Goal: Register for event/course

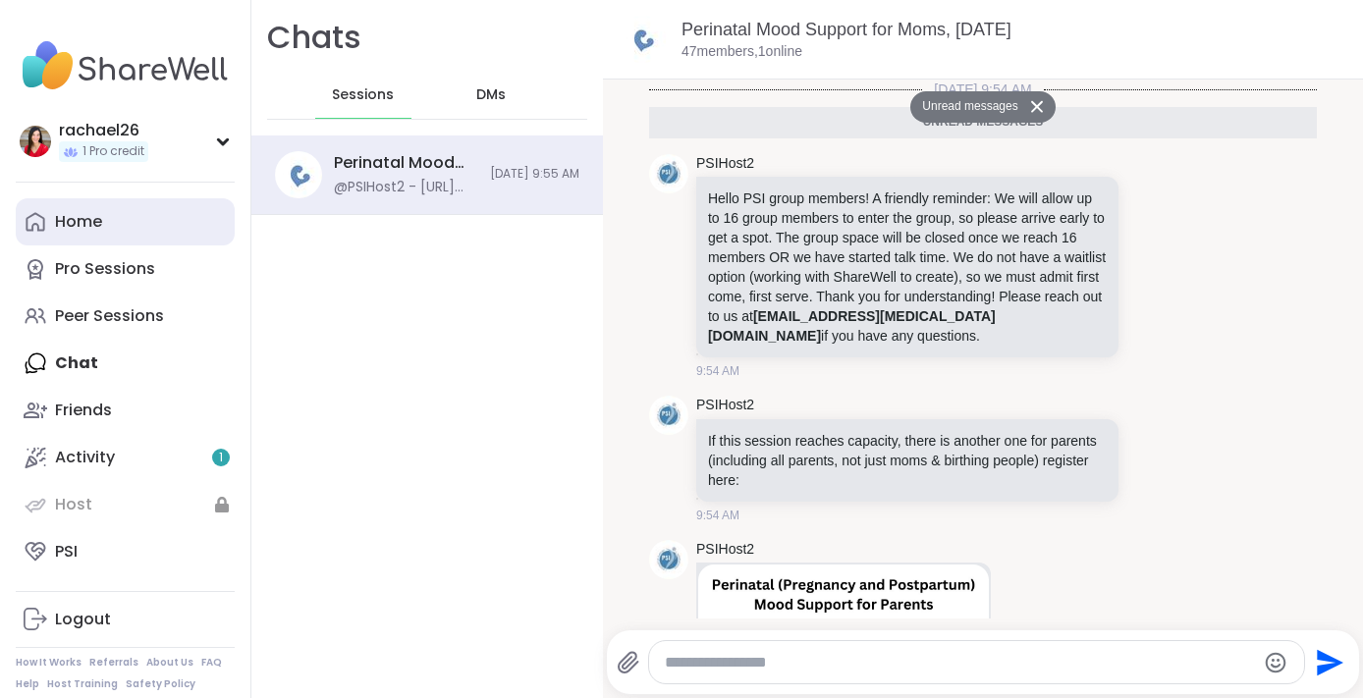
scroll to position [378, 0]
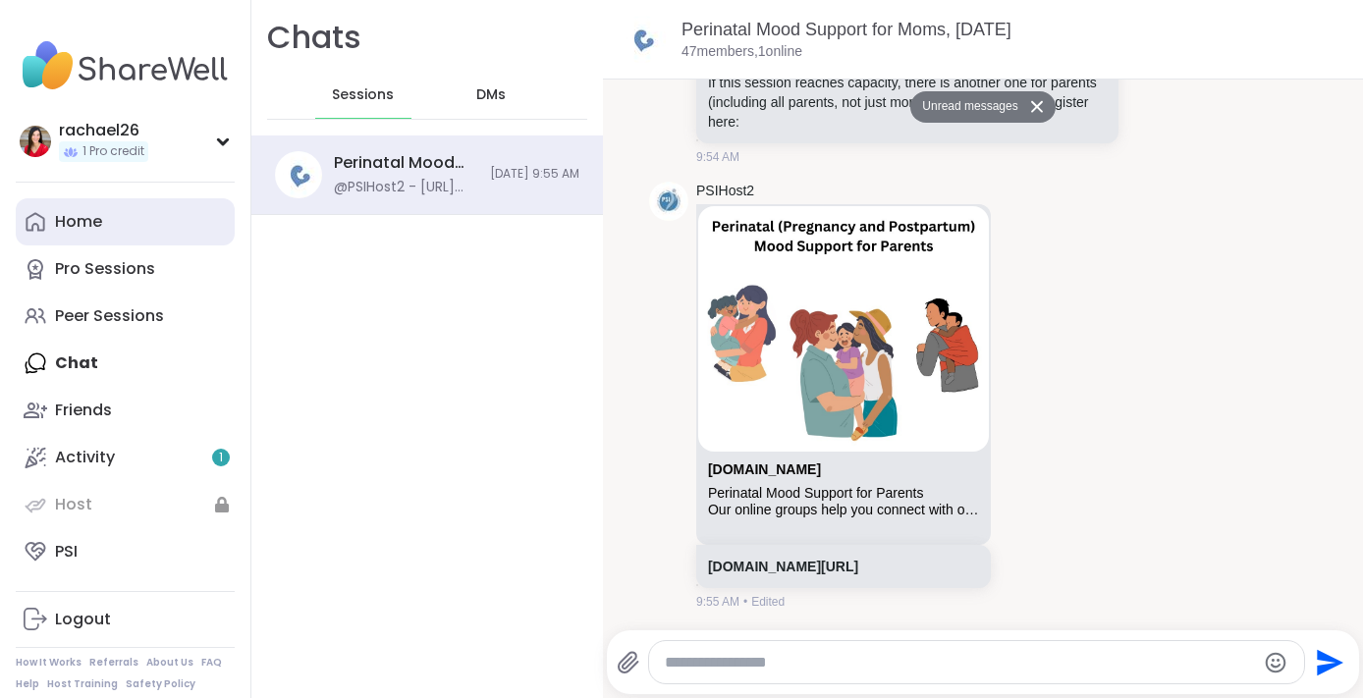
click at [106, 229] on link "Home" at bounding box center [125, 221] width 219 height 47
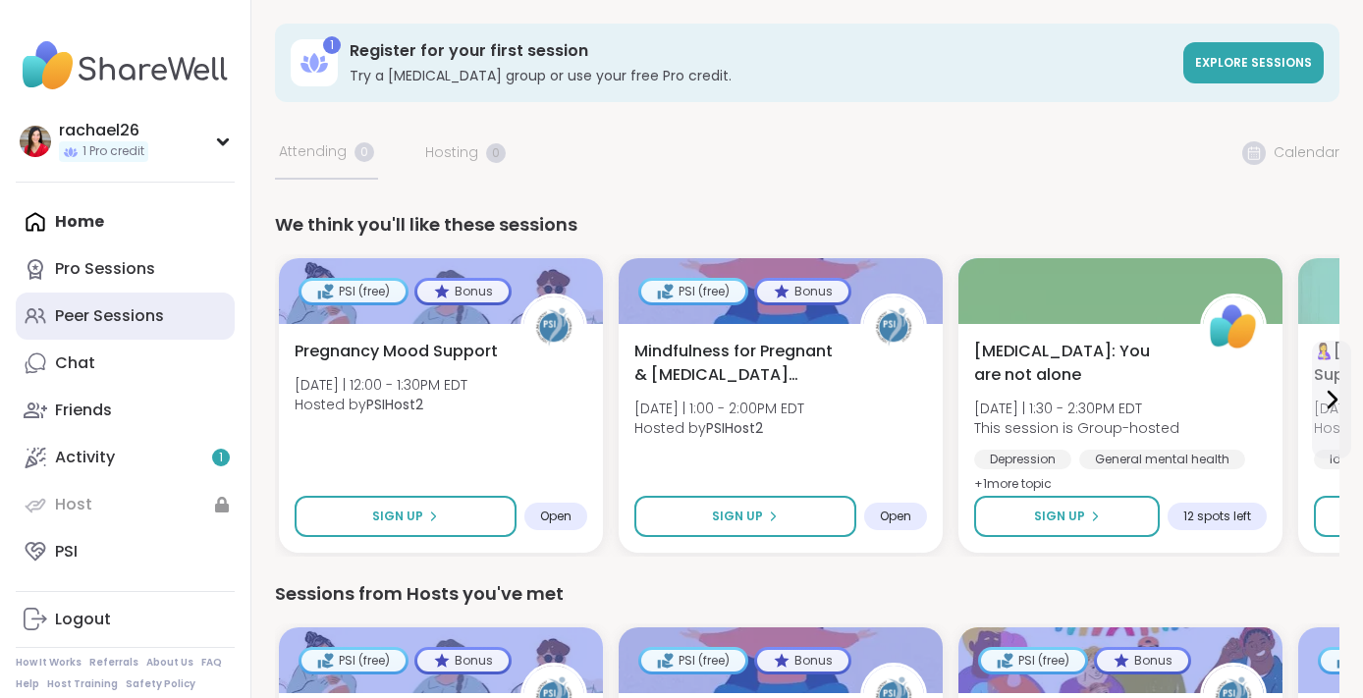
click at [126, 311] on div "Peer Sessions" at bounding box center [109, 316] width 109 height 22
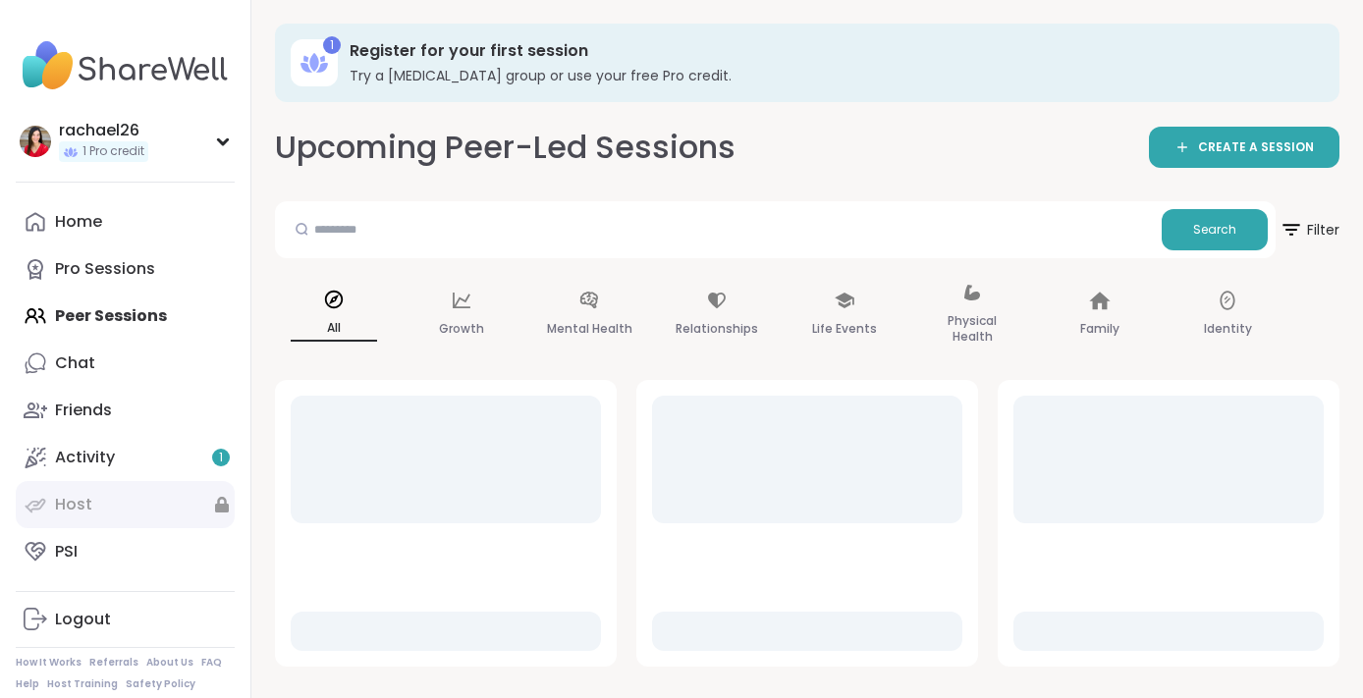
click at [145, 503] on link "Host" at bounding box center [125, 504] width 219 height 47
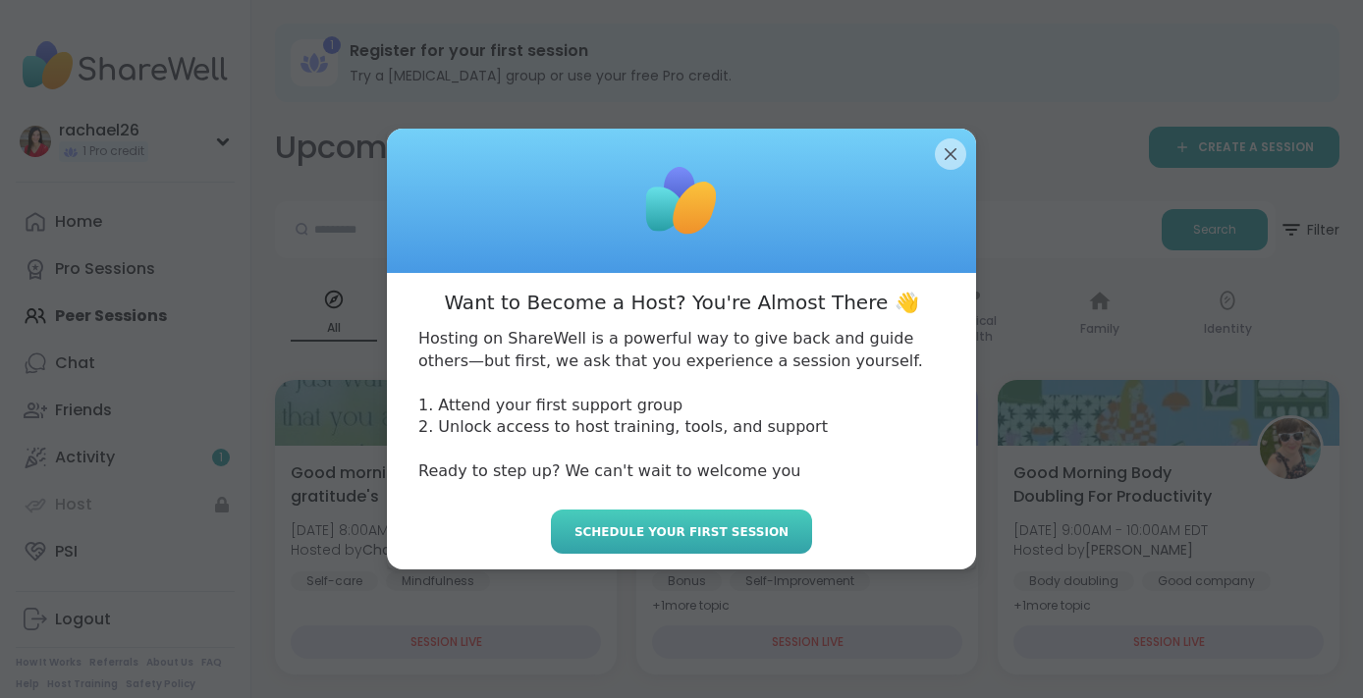
click at [707, 518] on button "Schedule your first session" at bounding box center [681, 532] width 261 height 44
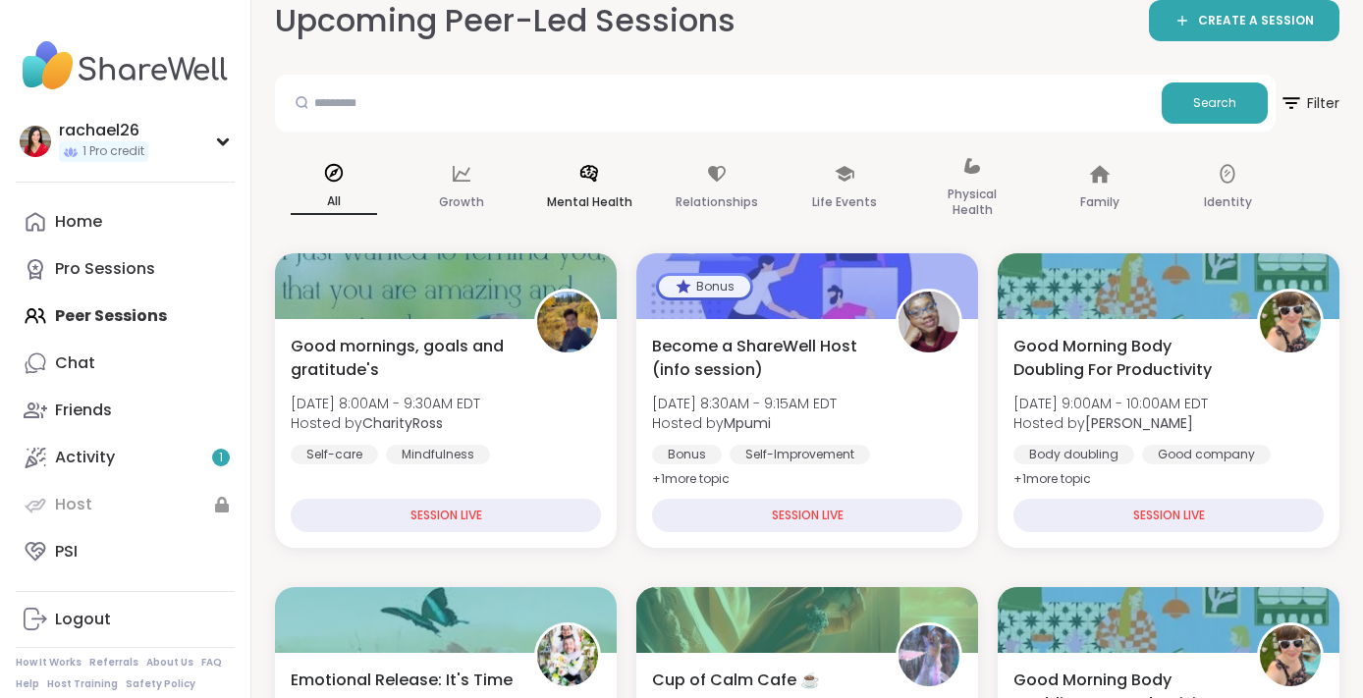
scroll to position [134, 0]
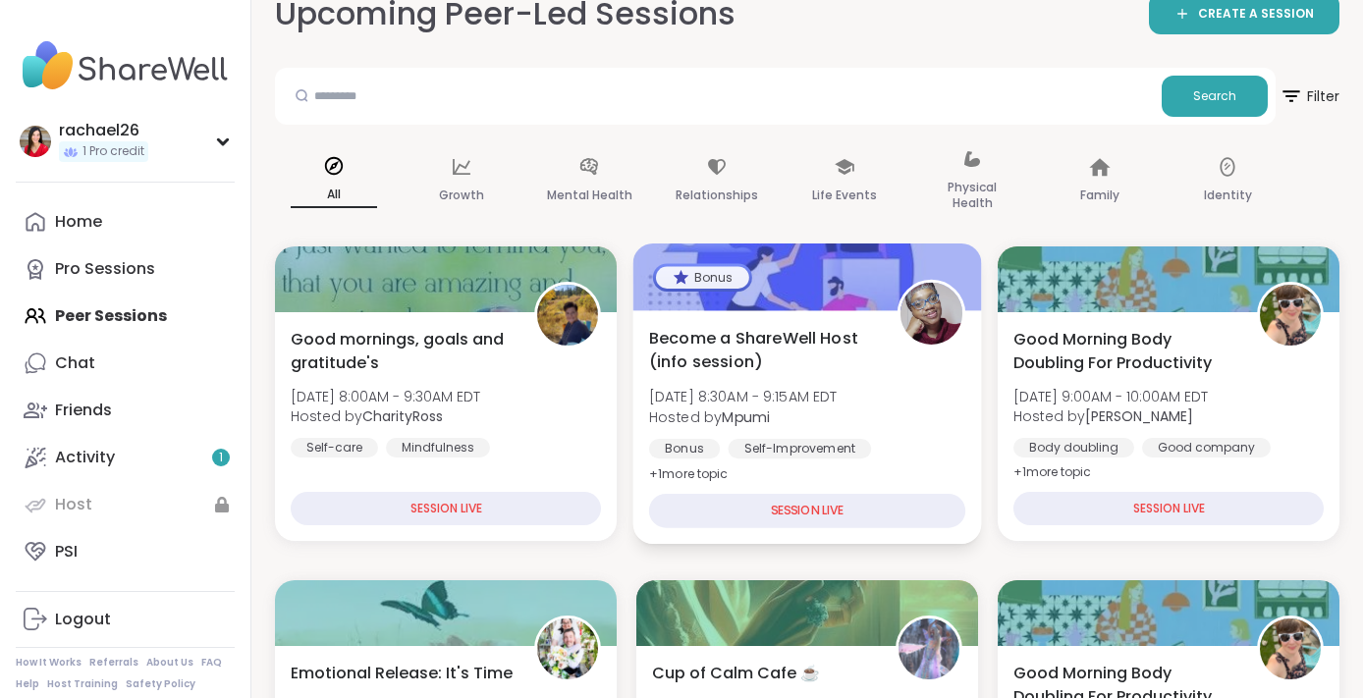
click at [668, 310] on div "Become a ShareWell Host (info session) [DATE] 8:30AM - 9:15AM EDT Hosted by Mpu…" at bounding box center [807, 427] width 349 height 234
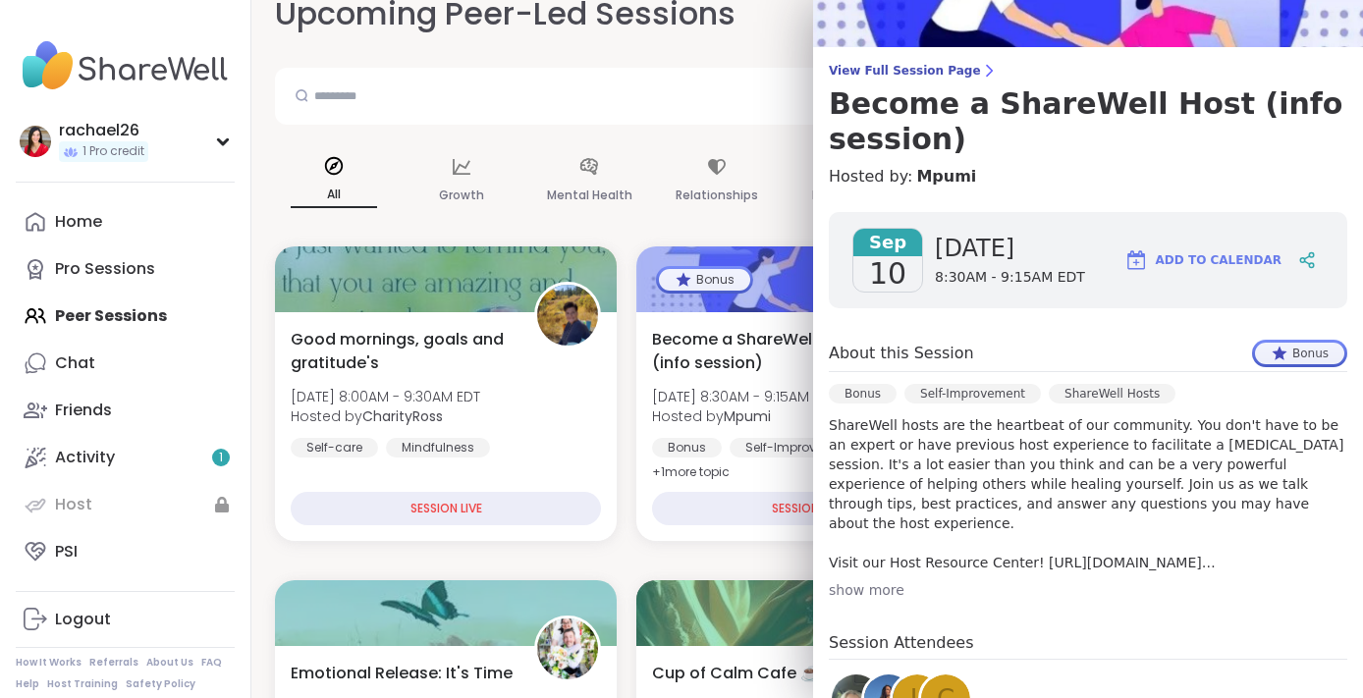
scroll to position [135, 0]
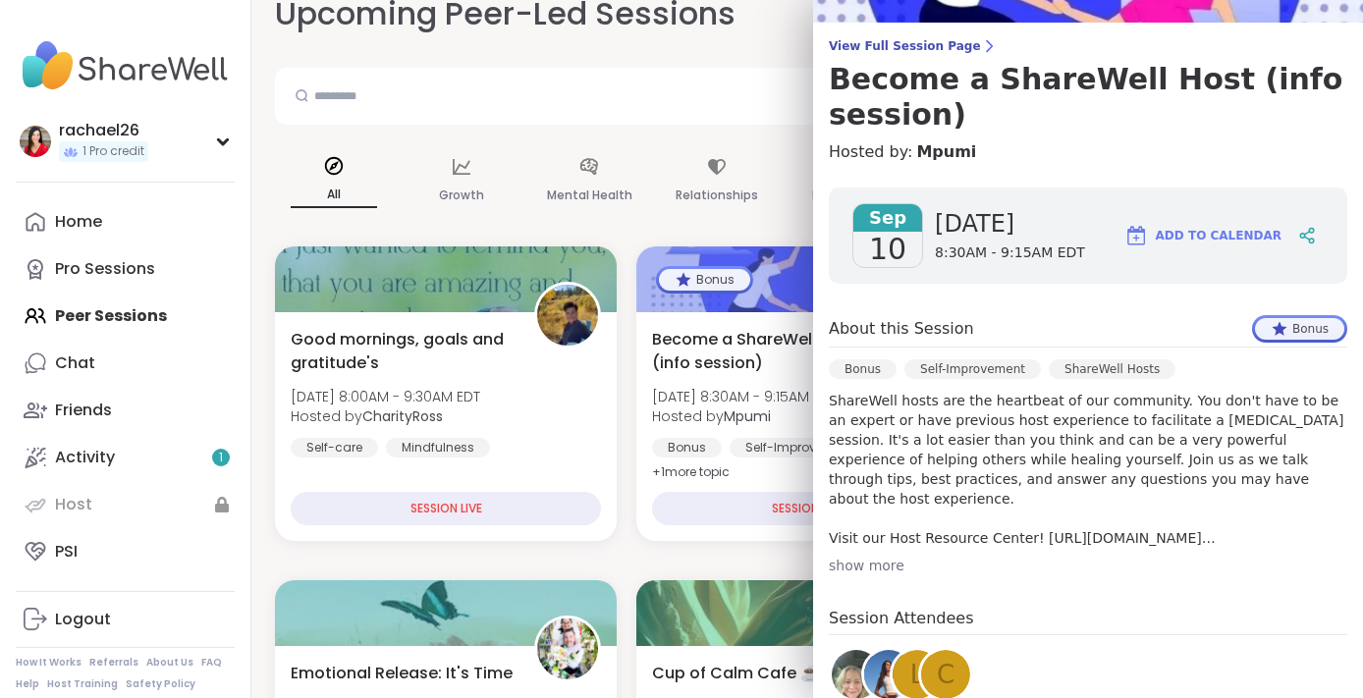
click at [863, 561] on div "show more" at bounding box center [1088, 566] width 519 height 20
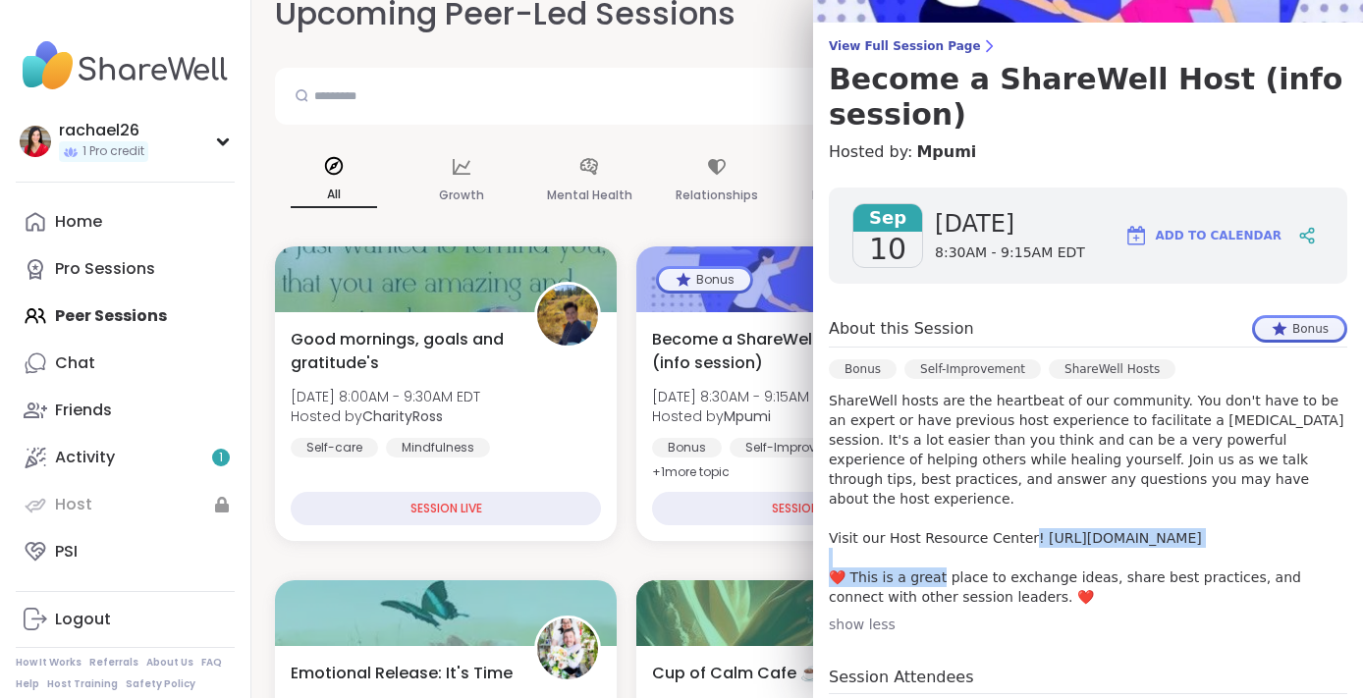
drag, startPoint x: 1031, startPoint y: 519, endPoint x: 1289, endPoint y: 516, distance: 257.3
click at [1289, 516] on p "ShareWell hosts are the heartbeat of our community. You don't have to be an exp…" at bounding box center [1088, 499] width 519 height 216
copy p "[URL][DOMAIN_NAME]"
click at [940, 465] on p "ShareWell hosts are the heartbeat of our community. You don't have to be an exp…" at bounding box center [1088, 499] width 519 height 216
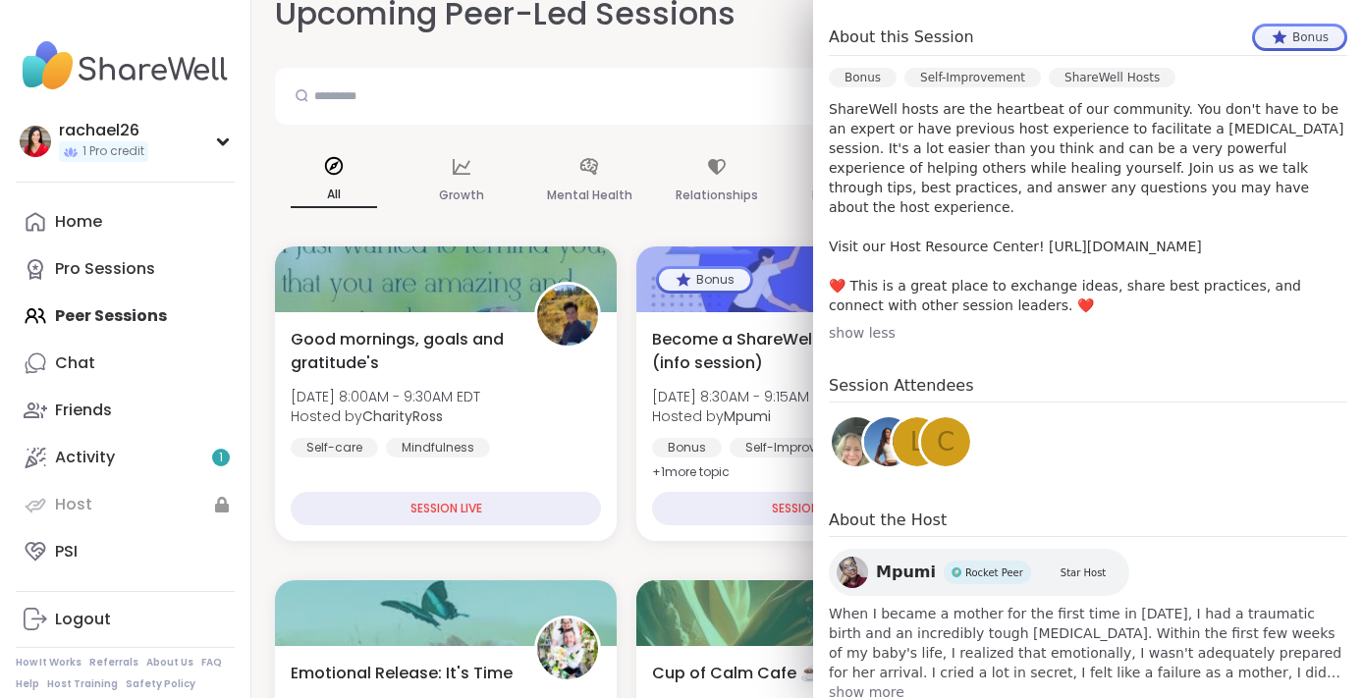
scroll to position [458, 0]
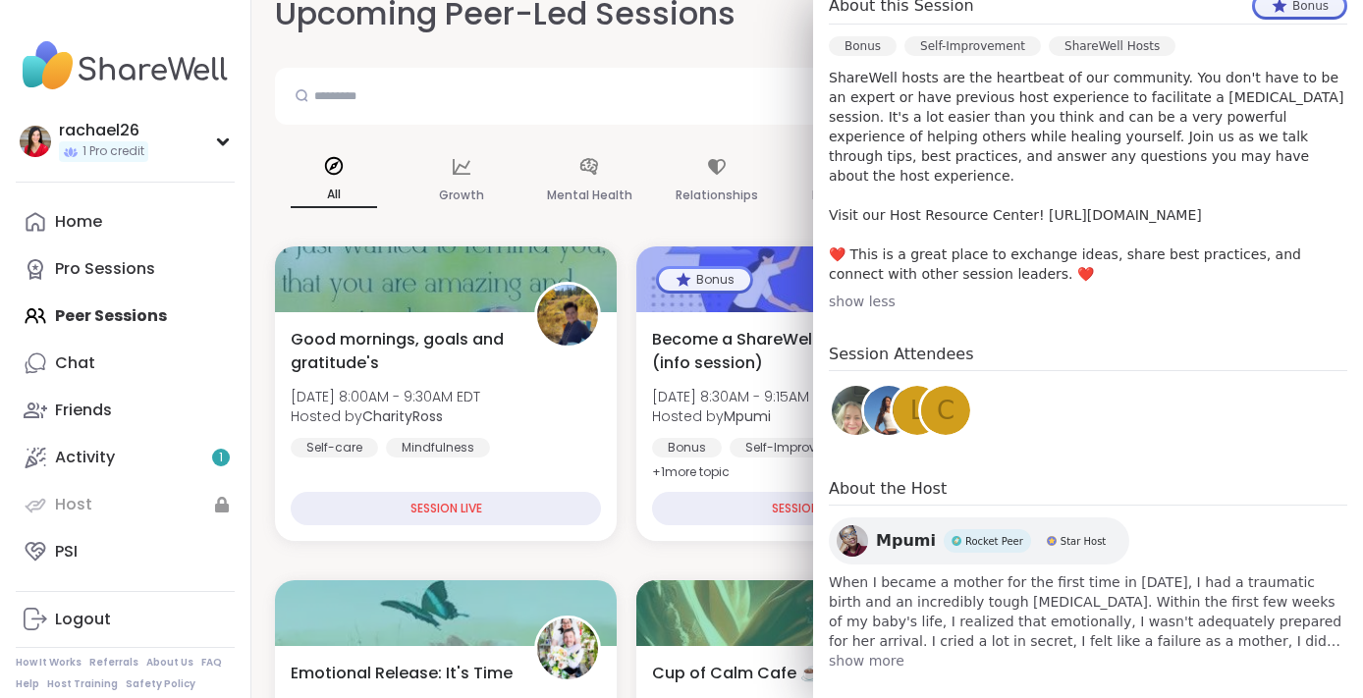
click at [875, 651] on span "show more" at bounding box center [1088, 661] width 519 height 20
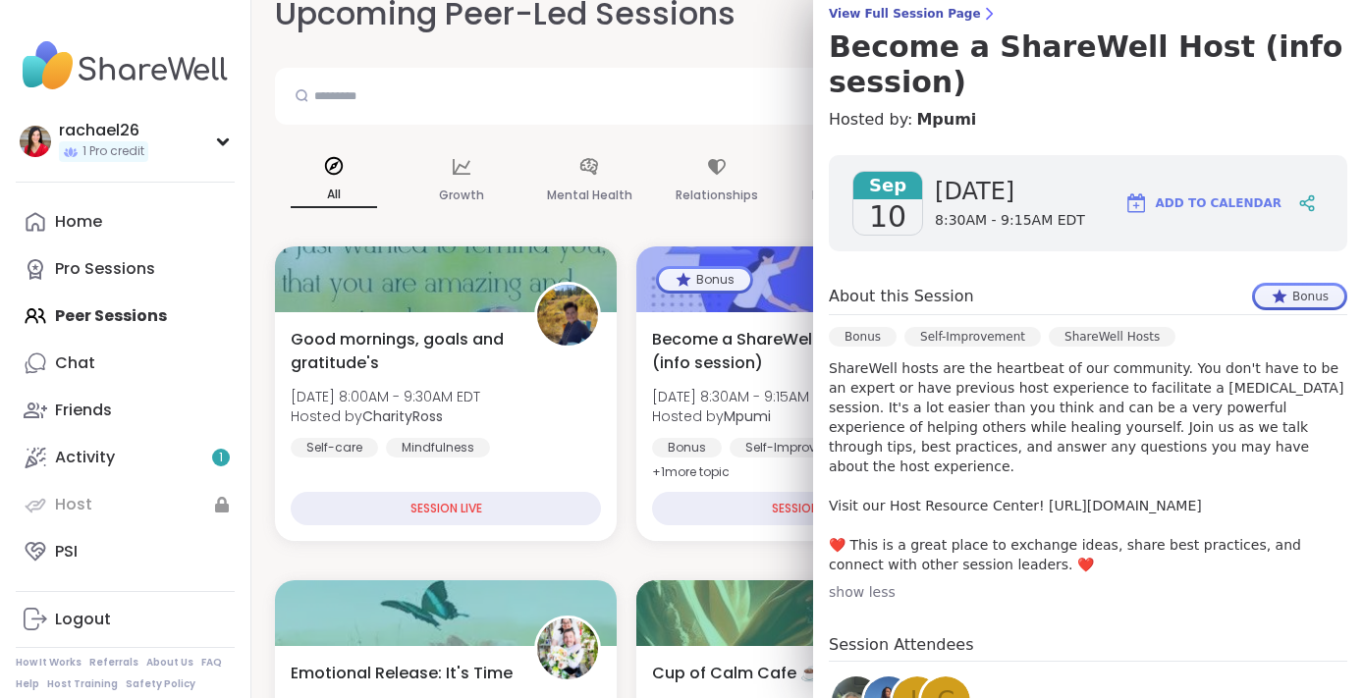
scroll to position [0, 0]
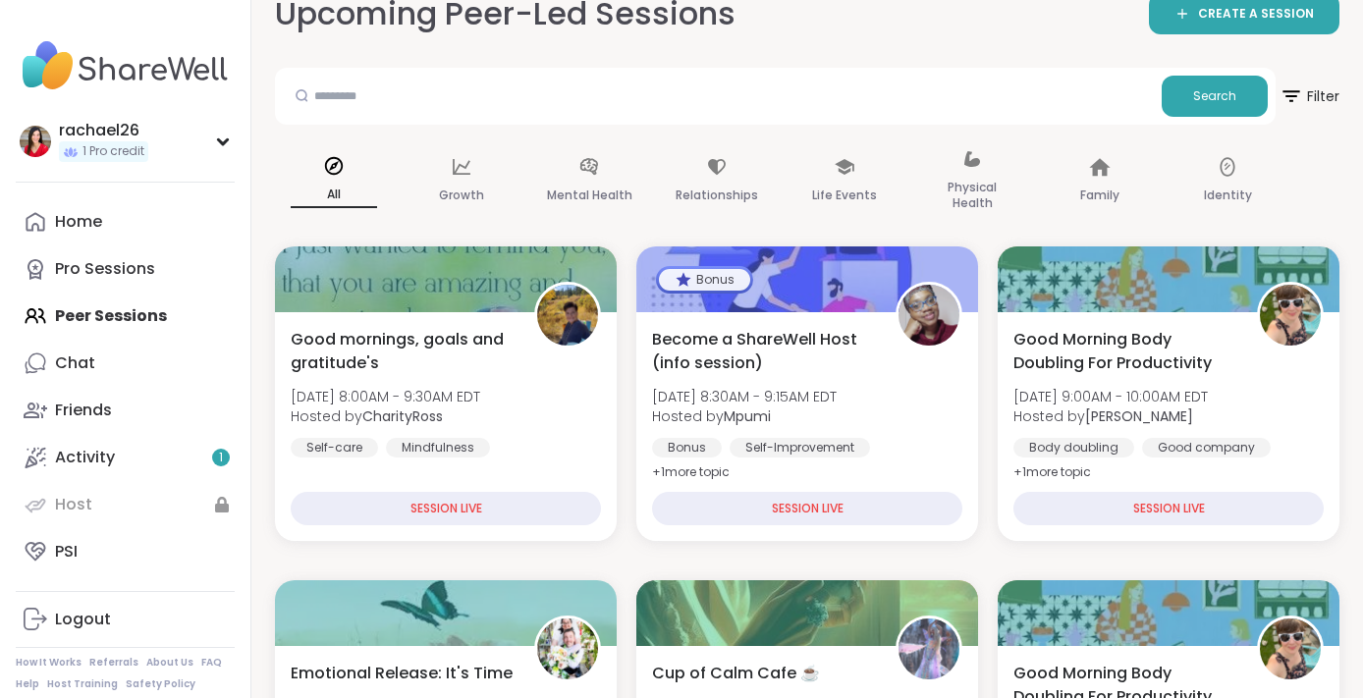
click at [782, 145] on div "All Growth Mental Health Relationships Life Events Physical Health Family Ident…" at bounding box center [807, 182] width 1065 height 98
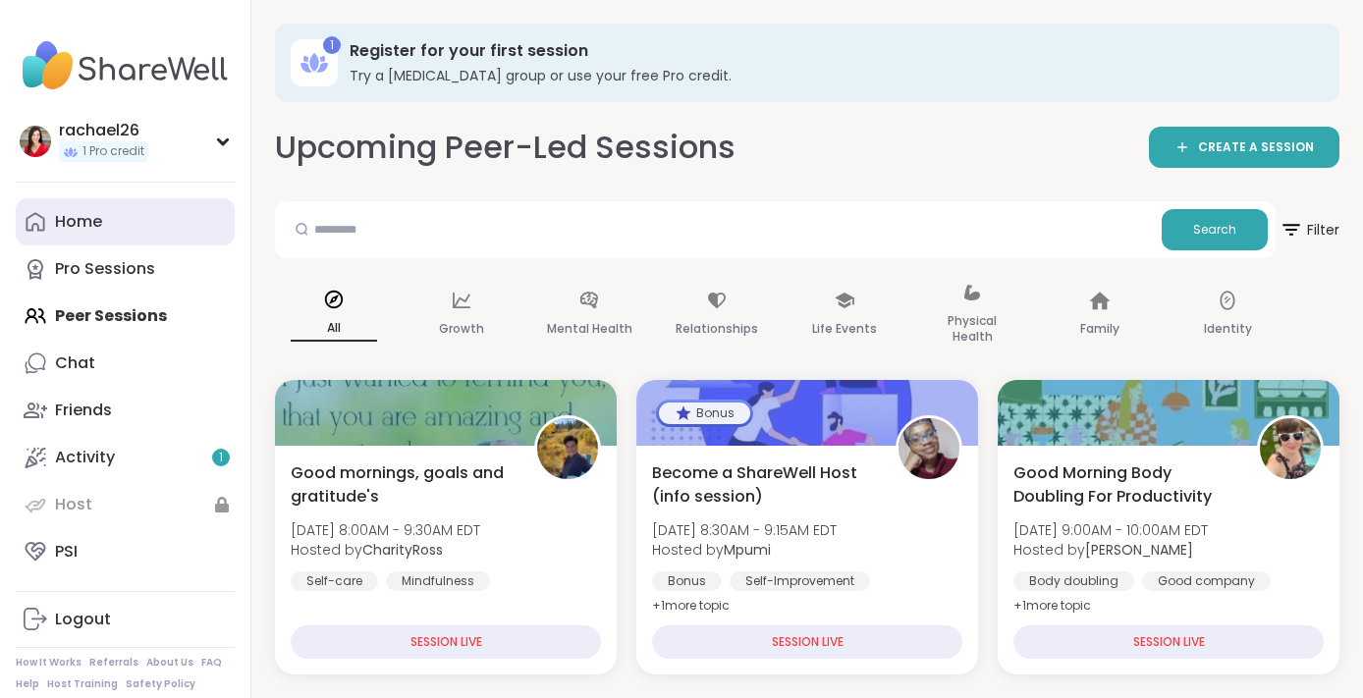
click at [143, 221] on link "Home" at bounding box center [125, 221] width 219 height 47
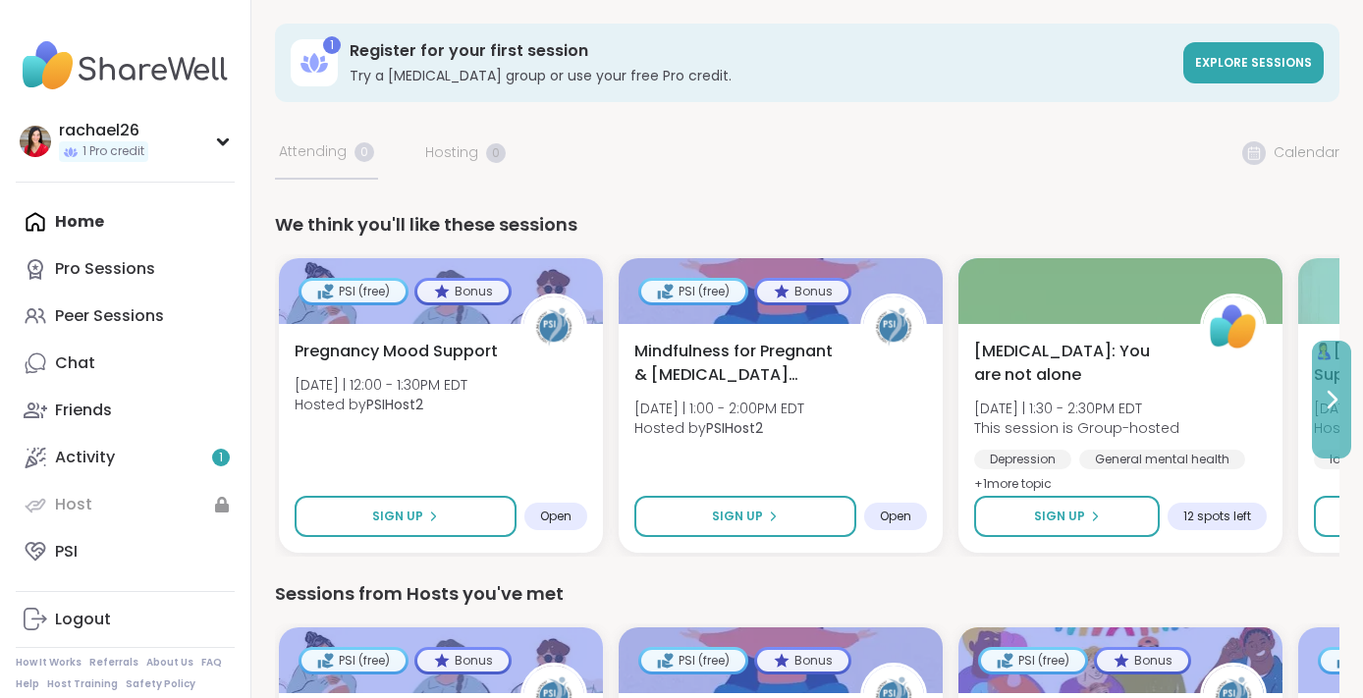
click at [1333, 409] on icon at bounding box center [1332, 400] width 24 height 24
